Goal: Task Accomplishment & Management: Manage account settings

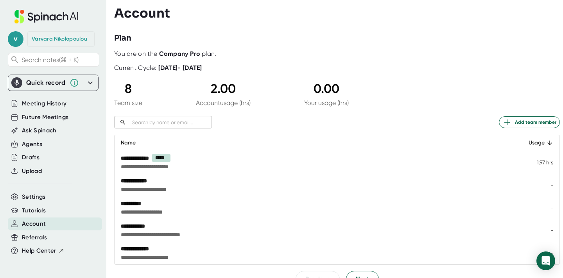
scroll to position [54, 0]
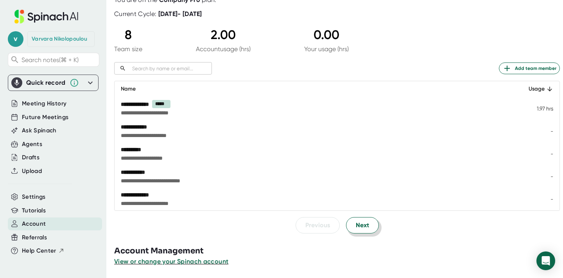
click at [363, 227] on span "Next" at bounding box center [362, 225] width 13 height 9
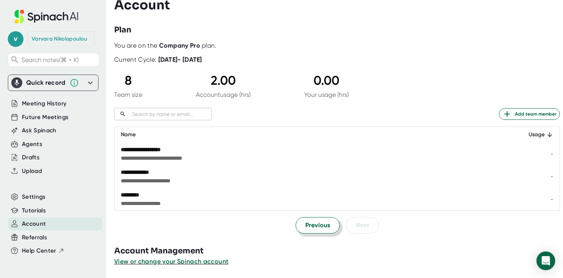
click at [317, 228] on span "Previous" at bounding box center [317, 225] width 25 height 9
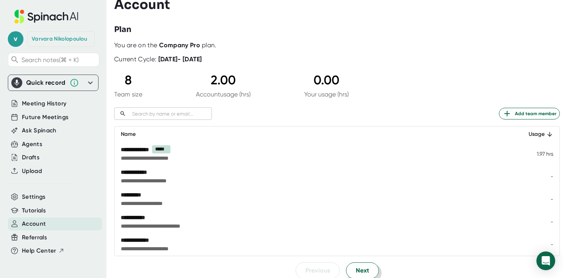
click at [361, 273] on span "Next" at bounding box center [362, 270] width 13 height 9
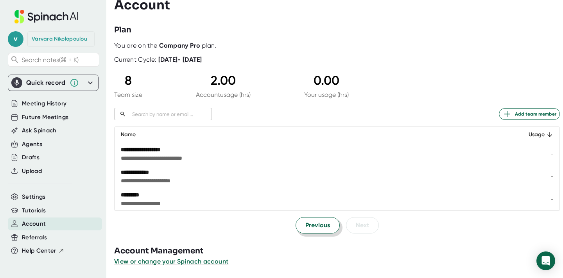
click at [315, 226] on span "Previous" at bounding box center [317, 225] width 25 height 9
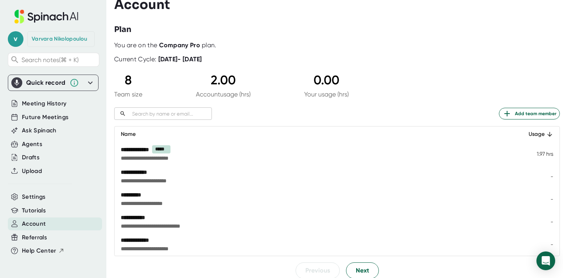
scroll to position [54, 0]
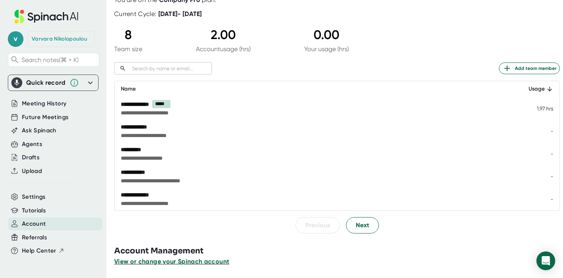
click at [198, 263] on span "View or change your Spinach account" at bounding box center [171, 261] width 115 height 7
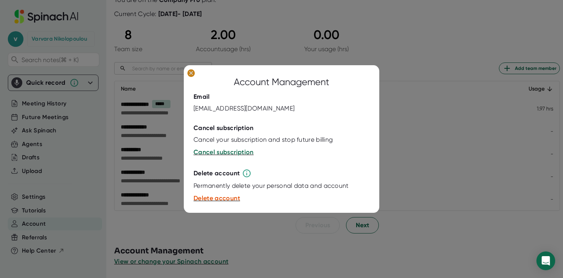
click at [190, 73] on icon at bounding box center [191, 74] width 4 height 4
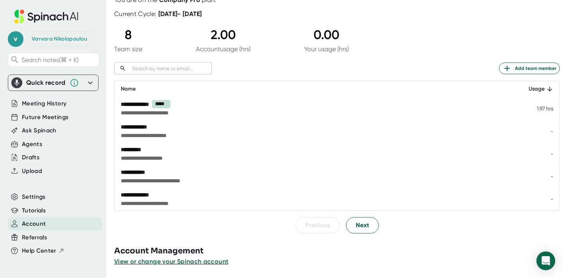
click at [146, 126] on div "**********" at bounding box center [271, 127] width 301 height 8
click at [35, 162] on div "Drafts" at bounding box center [31, 157] width 18 height 9
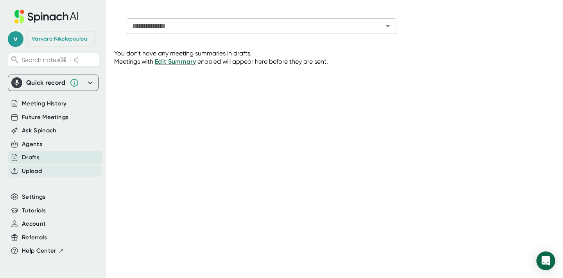
click at [36, 176] on span "Upload" at bounding box center [32, 171] width 20 height 9
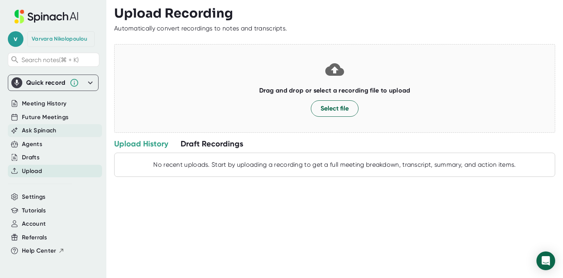
click at [50, 135] on span "Ask Spinach" at bounding box center [39, 130] width 35 height 9
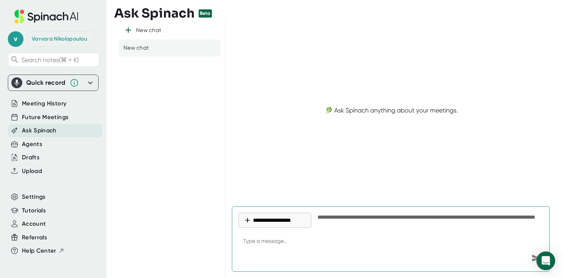
type textarea "x"
click at [53, 122] on span "Future Meetings" at bounding box center [45, 117] width 47 height 9
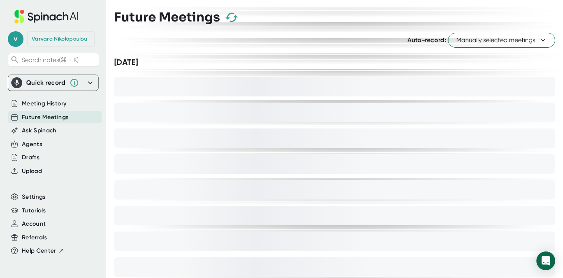
click at [86, 88] on icon at bounding box center [90, 82] width 9 height 9
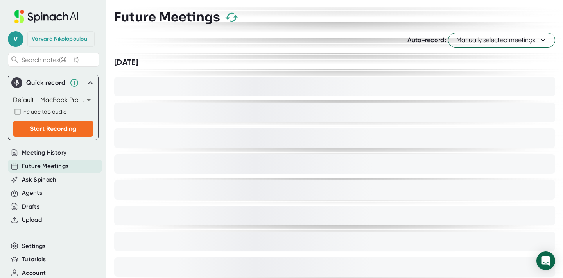
click at [88, 84] on icon at bounding box center [90, 82] width 5 height 3
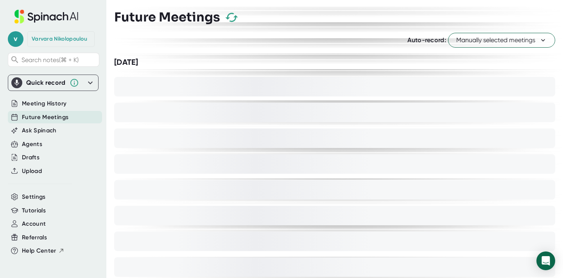
click at [86, 88] on icon at bounding box center [90, 82] width 9 height 9
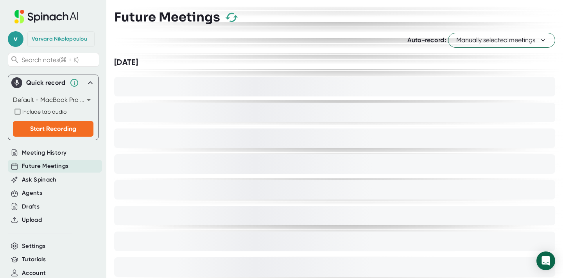
click at [88, 84] on icon at bounding box center [90, 82] width 5 height 3
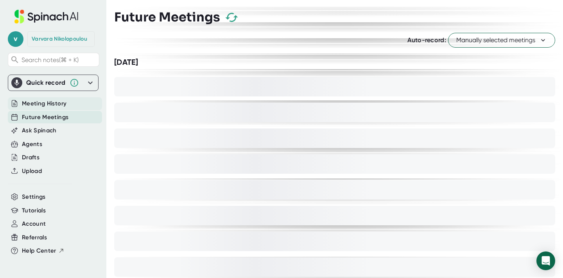
click at [51, 108] on span "Meeting History" at bounding box center [44, 103] width 45 height 9
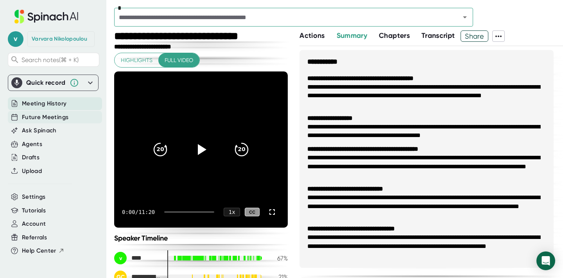
click at [48, 122] on span "Future Meetings" at bounding box center [45, 117] width 47 height 9
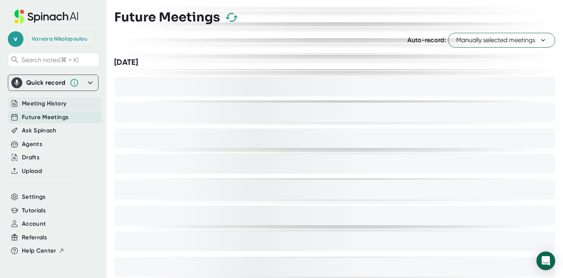
click at [51, 108] on span "Meeting History" at bounding box center [44, 103] width 45 height 9
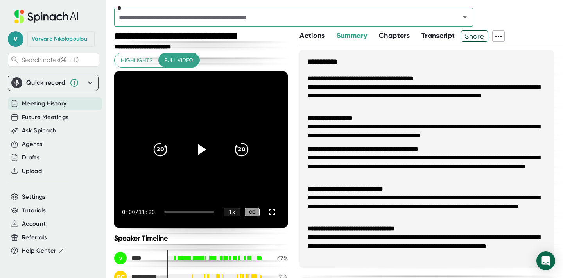
click at [172, 13] on input "text" at bounding box center [282, 17] width 331 height 11
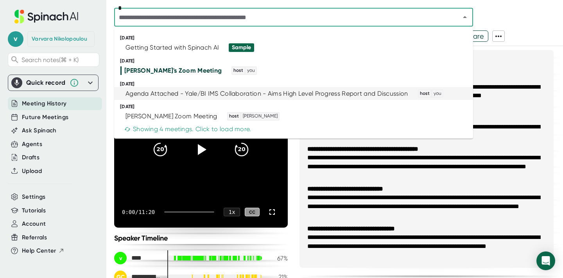
click at [150, 92] on div "Agenda Attached - Yale/BI IMS Collaboration - Aims High Level Progress Report a…" at bounding box center [267, 94] width 283 height 8
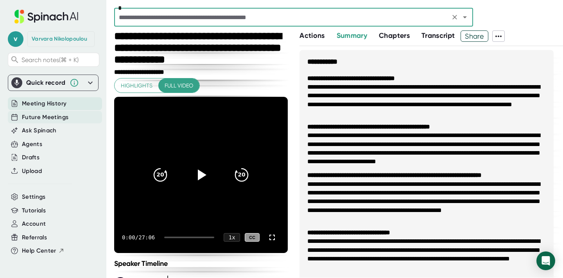
click at [56, 122] on span "Future Meetings" at bounding box center [45, 117] width 47 height 9
